Goal: Obtain resource: Download file/media

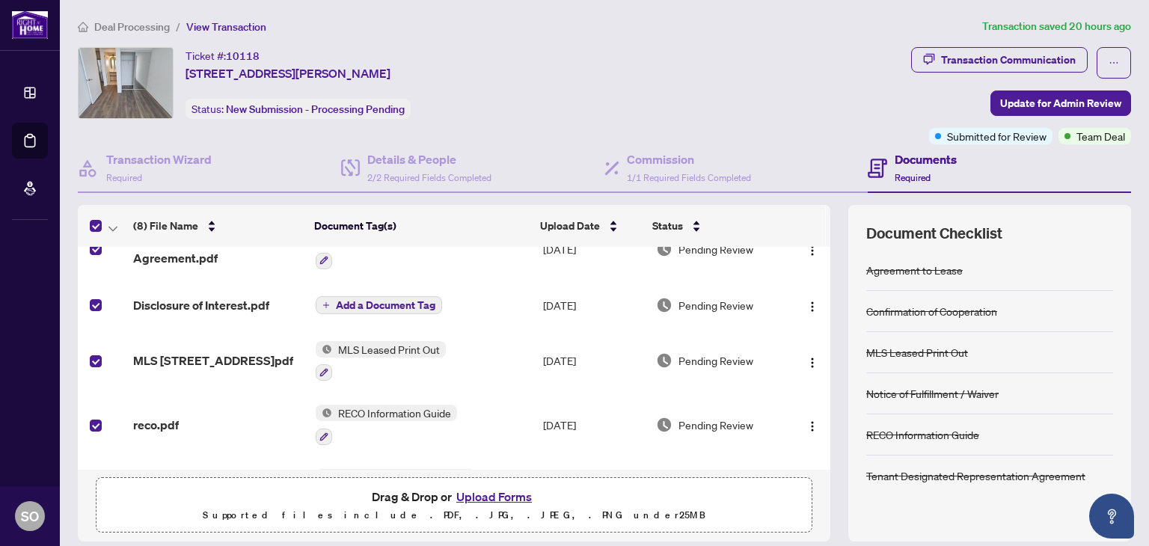
scroll to position [143, 0]
click at [158, 351] on span "MLS [STREET_ADDRESS]pdf" at bounding box center [213, 360] width 160 height 18
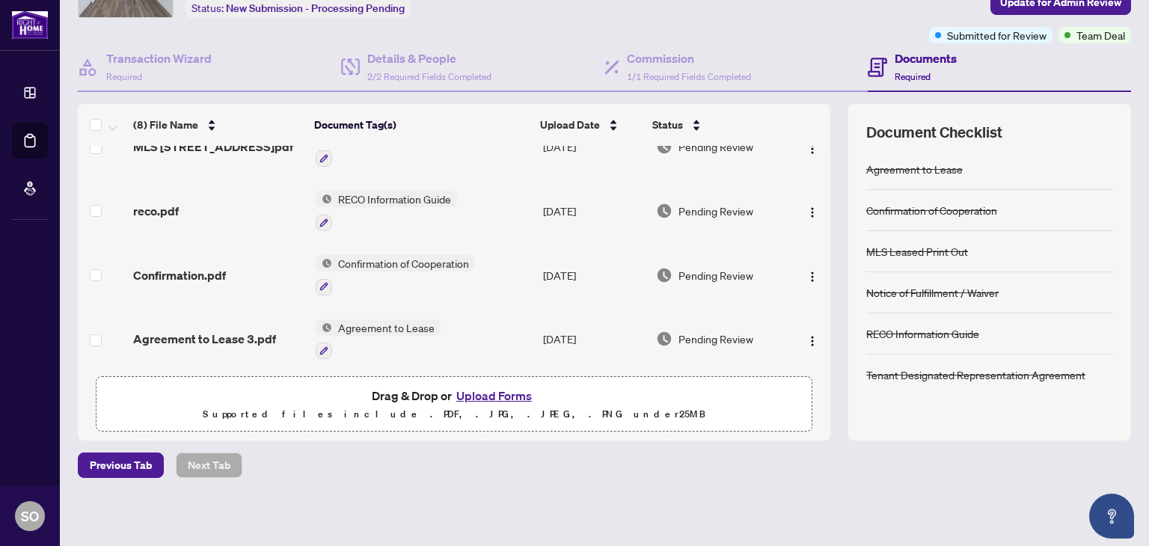
scroll to position [101, 0]
click at [182, 331] on span "Agreement to Lease 3.pdf" at bounding box center [204, 339] width 143 height 18
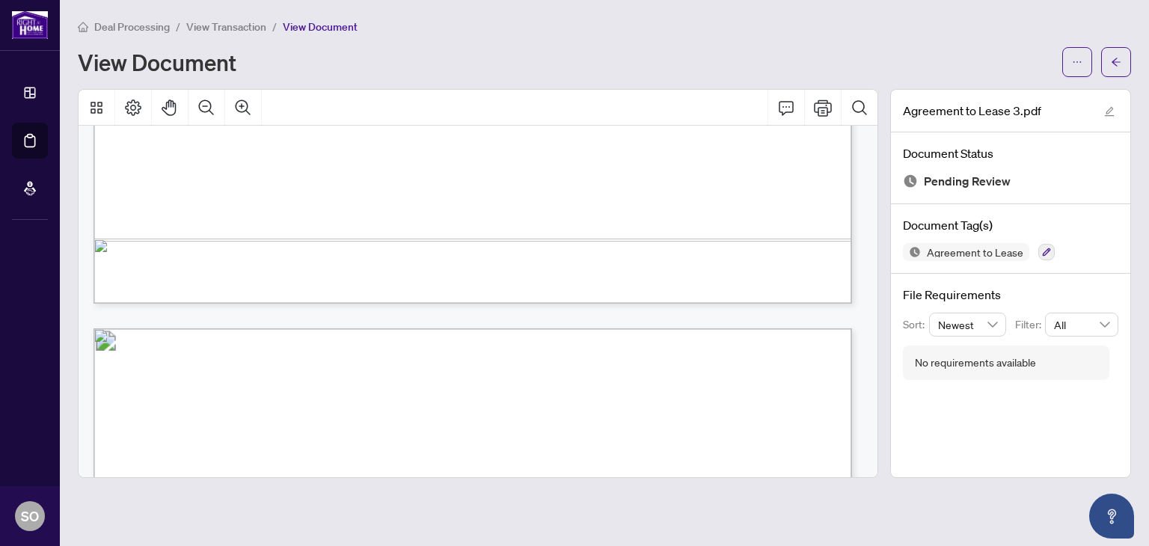
scroll to position [880, 0]
